Goal: Task Accomplishment & Management: Manage account settings

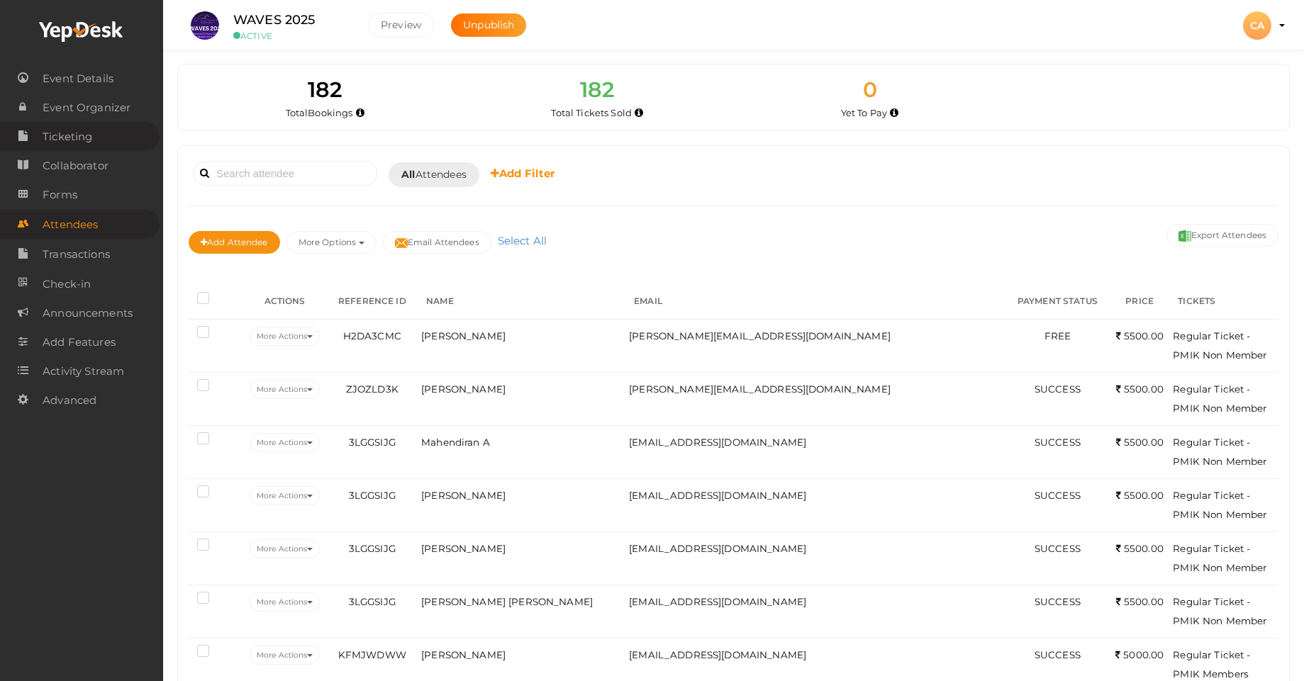
click at [72, 133] on span "Ticketing" at bounding box center [68, 137] width 50 height 28
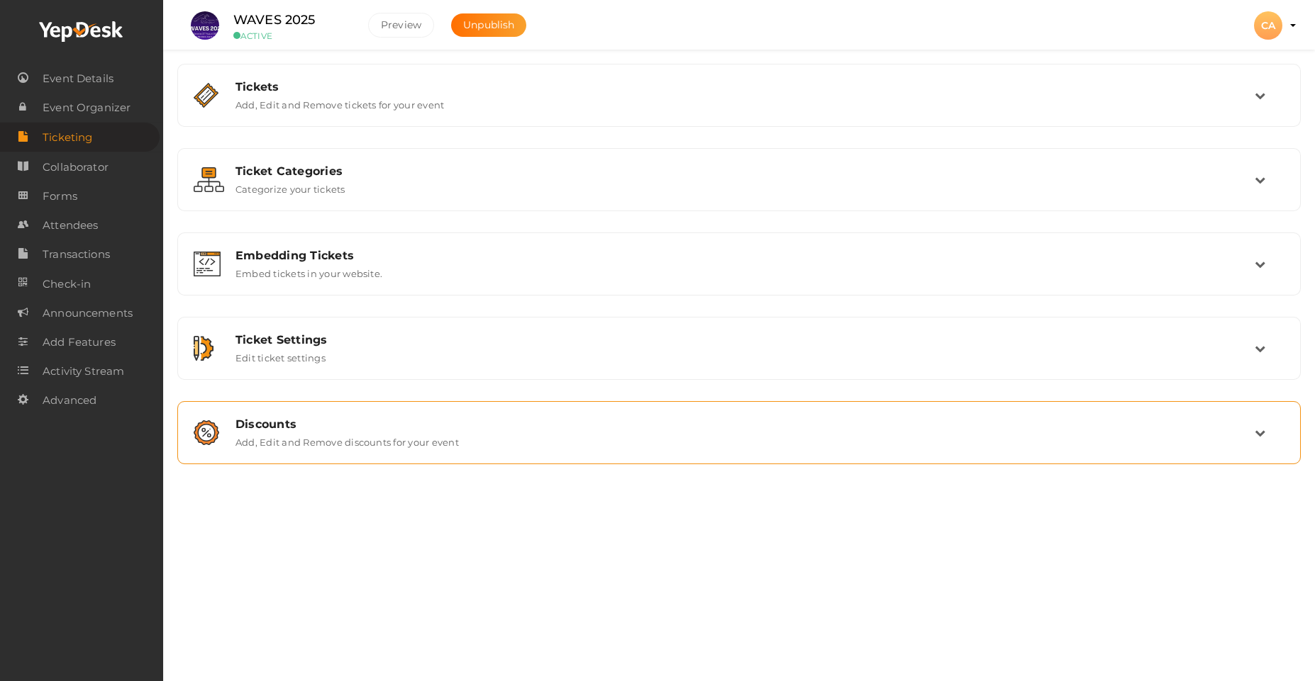
click at [294, 439] on label "Add, Edit and Remove discounts for your event" at bounding box center [346, 439] width 223 height 17
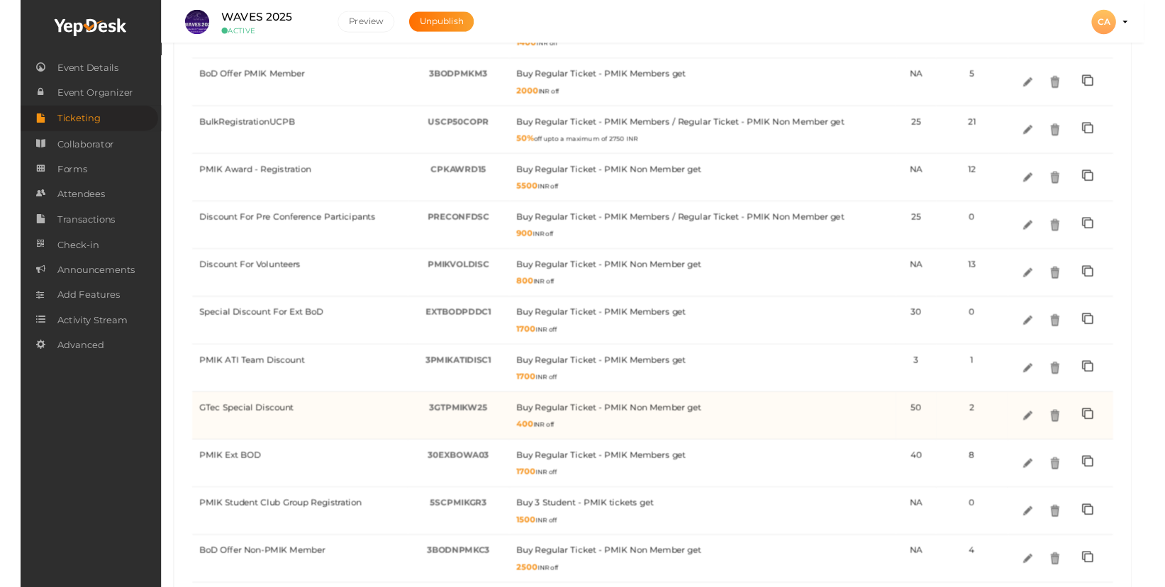
scroll to position [808, 0]
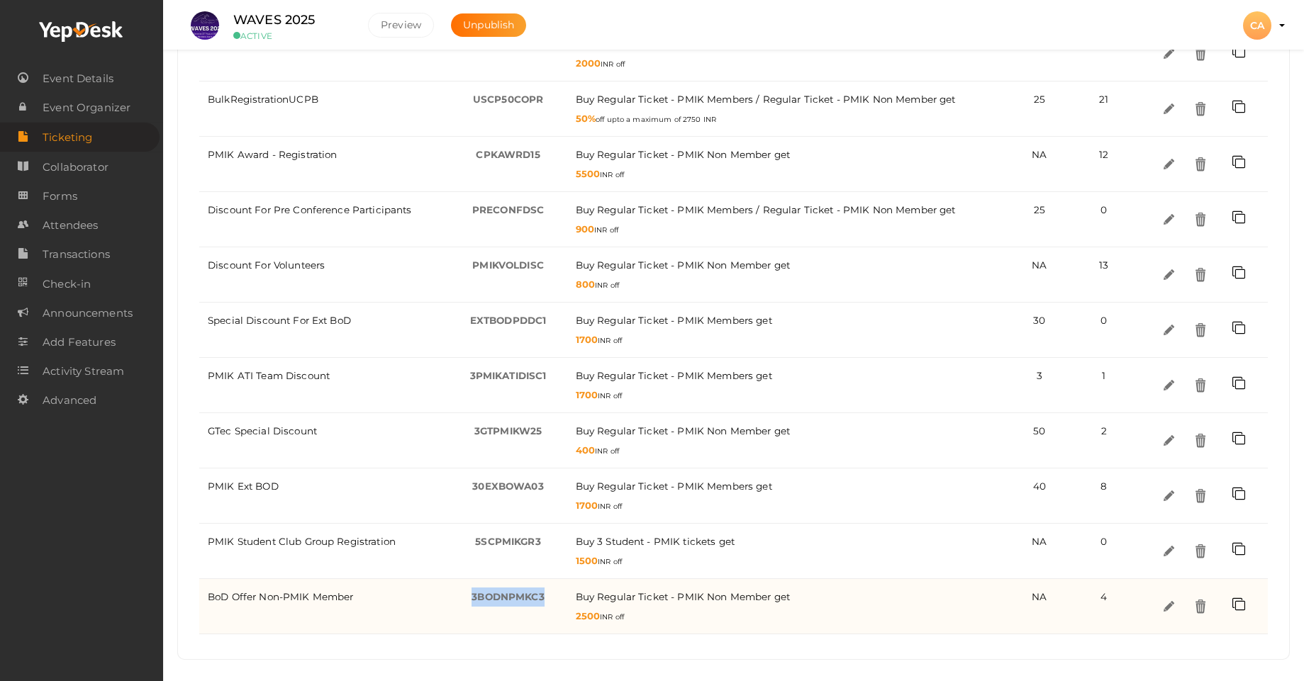
drag, startPoint x: 547, startPoint y: 596, endPoint x: 469, endPoint y: 601, distance: 77.4
click at [469, 601] on div "3BODNPMKC3 -" at bounding box center [508, 597] width 101 height 19
copy span "3BODNPMKC3"
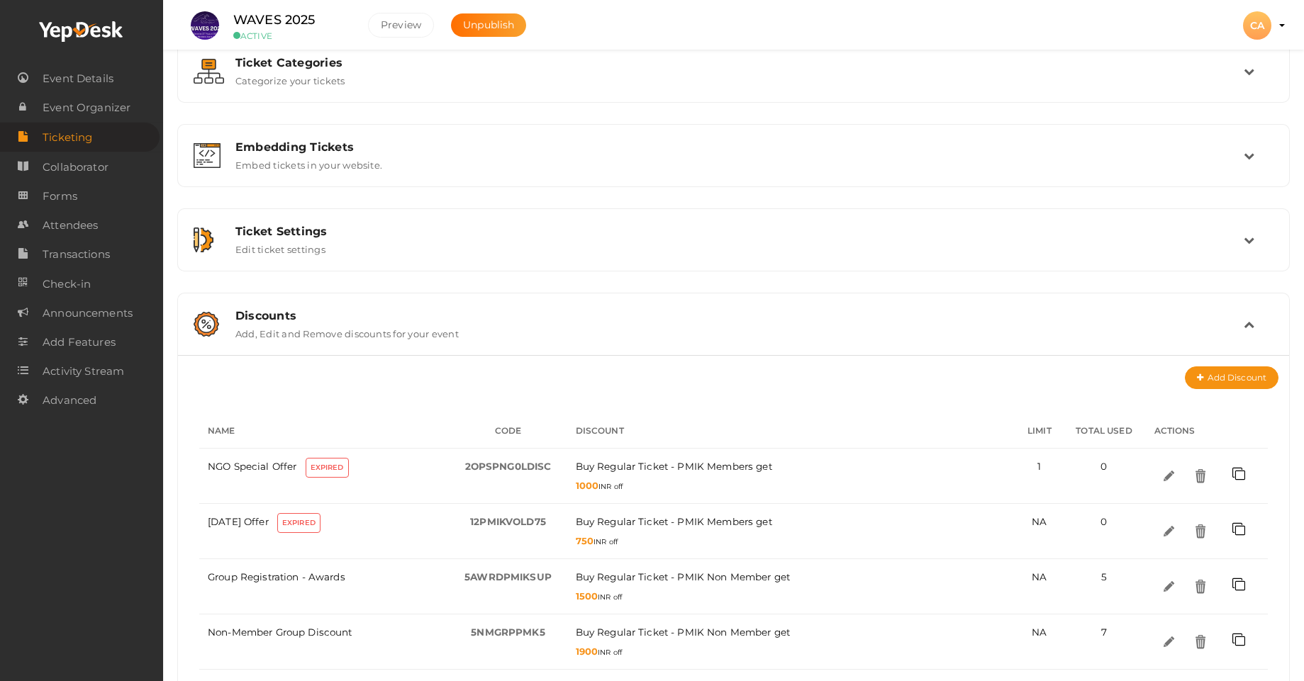
scroll to position [0, 0]
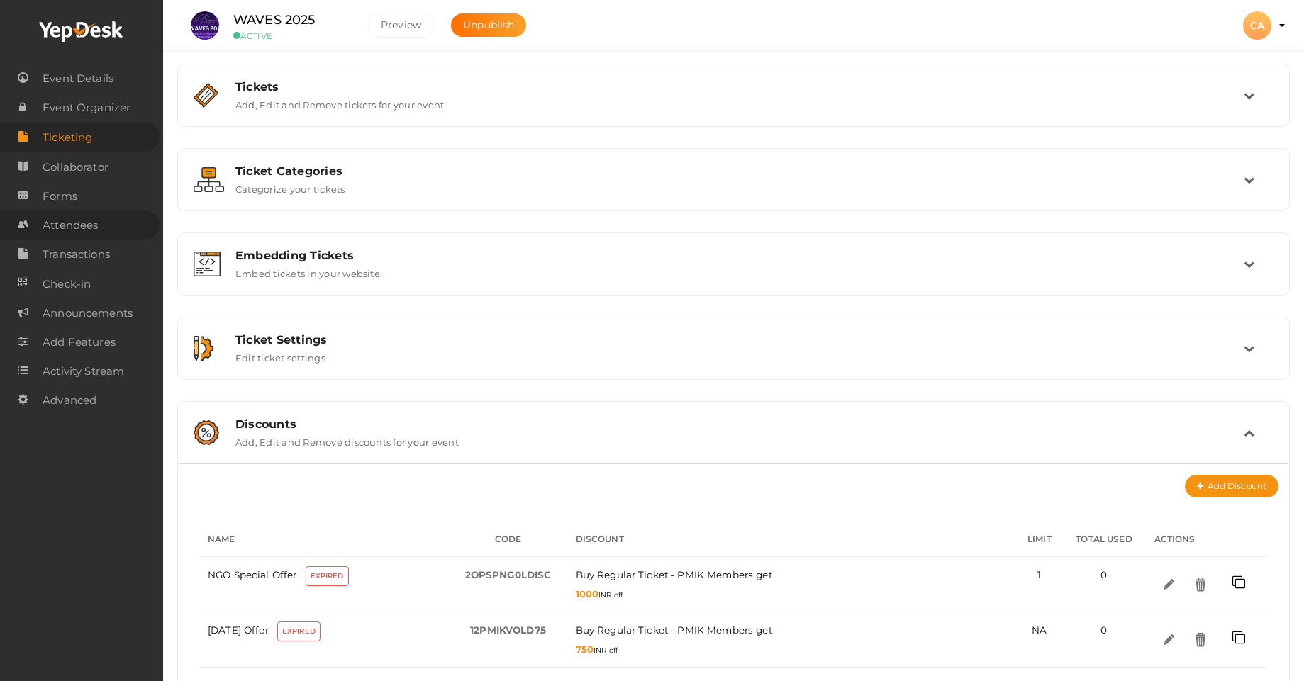
click at [77, 232] on span "Attendees" at bounding box center [70, 225] width 55 height 28
